Goal: Find specific page/section: Find specific page/section

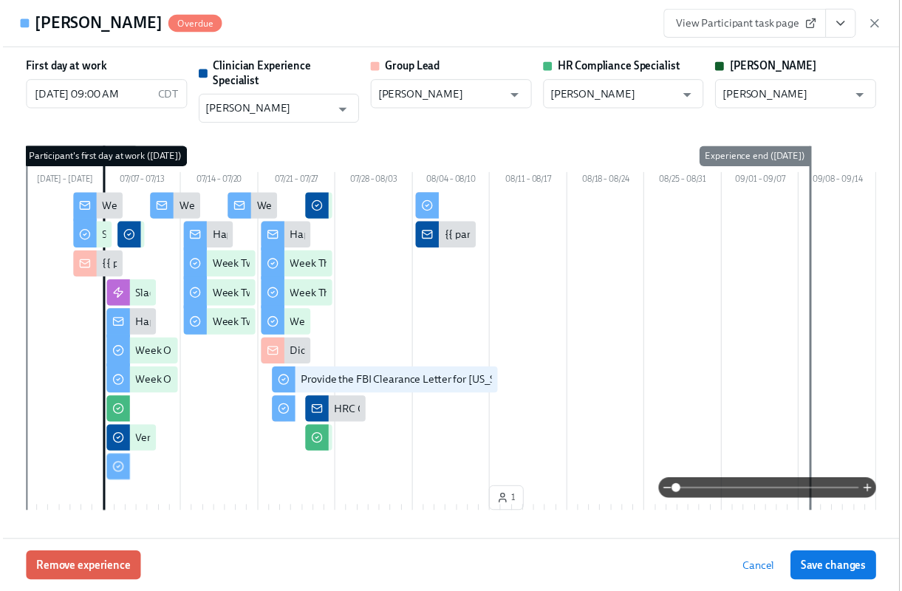
scroll to position [3400, 0]
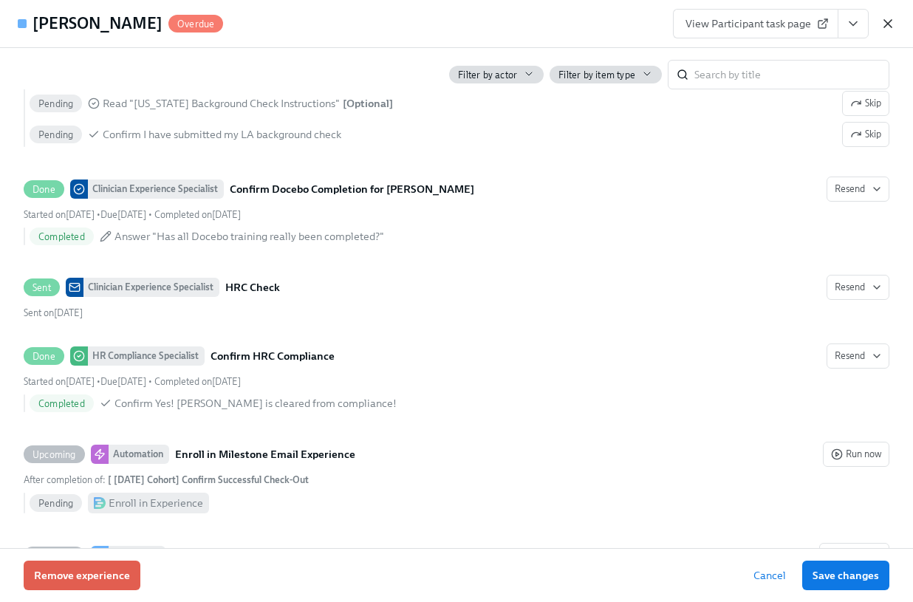
click at [889, 21] on icon "button" at bounding box center [888, 23] width 7 height 7
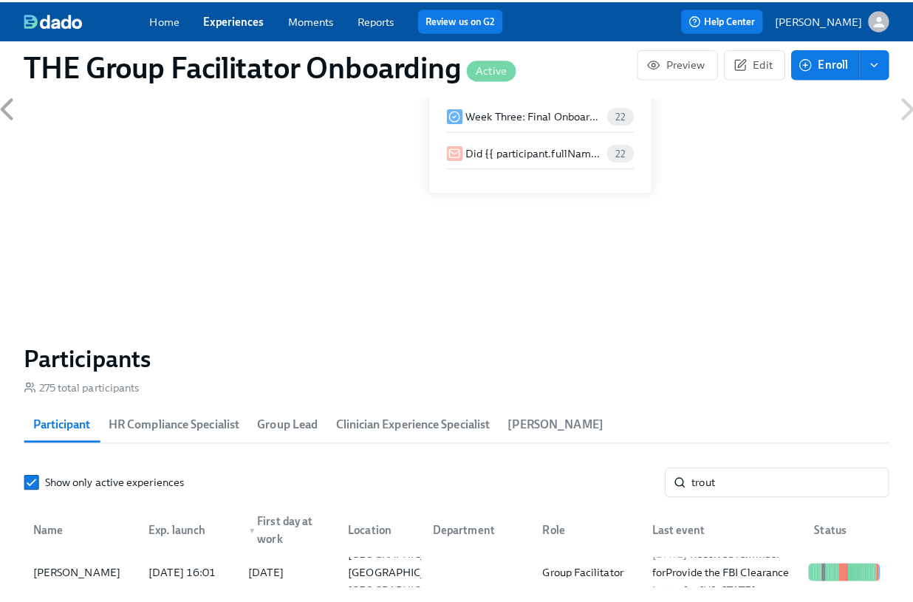
scroll to position [0, 22007]
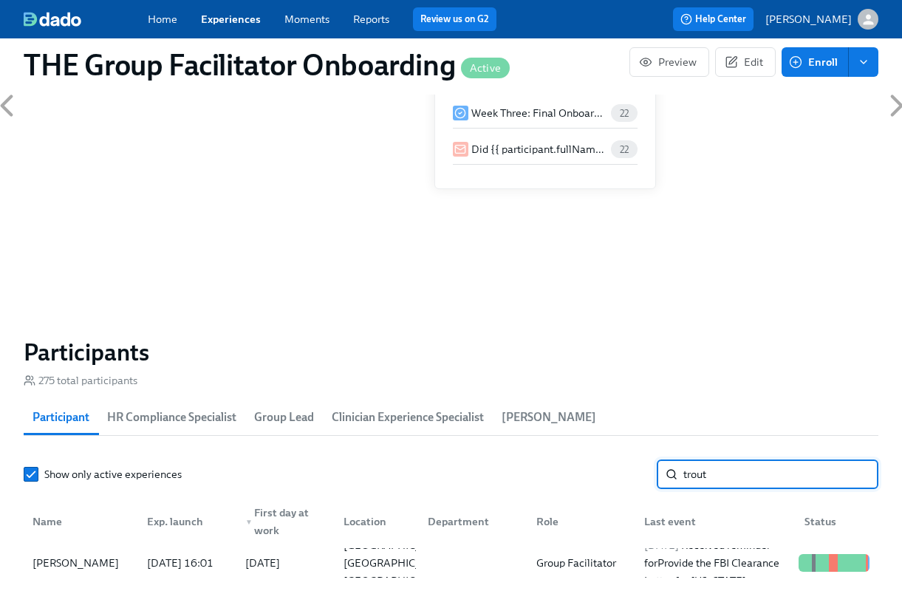
click at [770, 477] on input "trout" at bounding box center [781, 475] width 195 height 30
type input "talia"
click at [124, 569] on div "[PERSON_NAME]" at bounding box center [81, 563] width 109 height 30
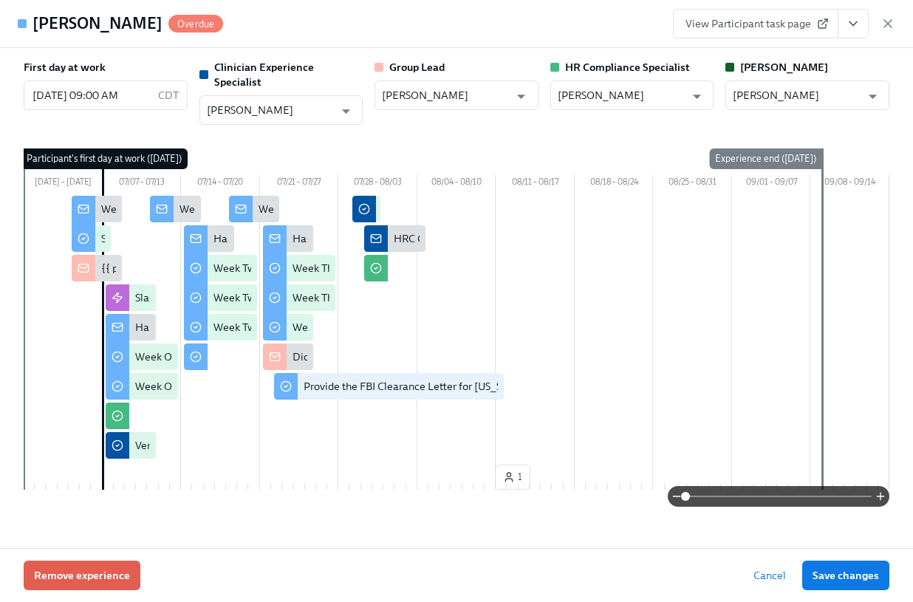
click at [854, 30] on icon "View task page" at bounding box center [853, 23] width 15 height 15
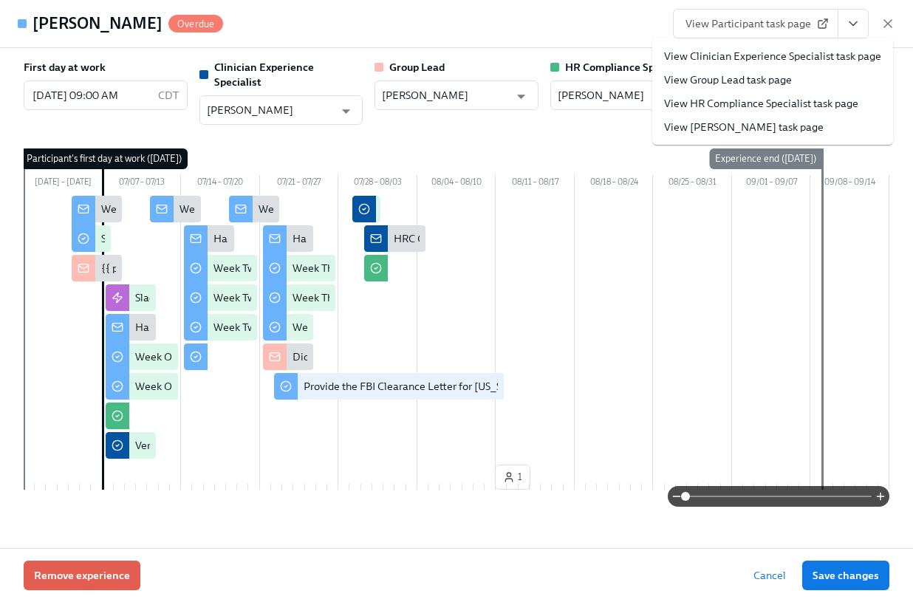
click at [803, 53] on link "View Clinician Experience Specialist task page" at bounding box center [772, 56] width 217 height 15
